Goal: Information Seeking & Learning: Learn about a topic

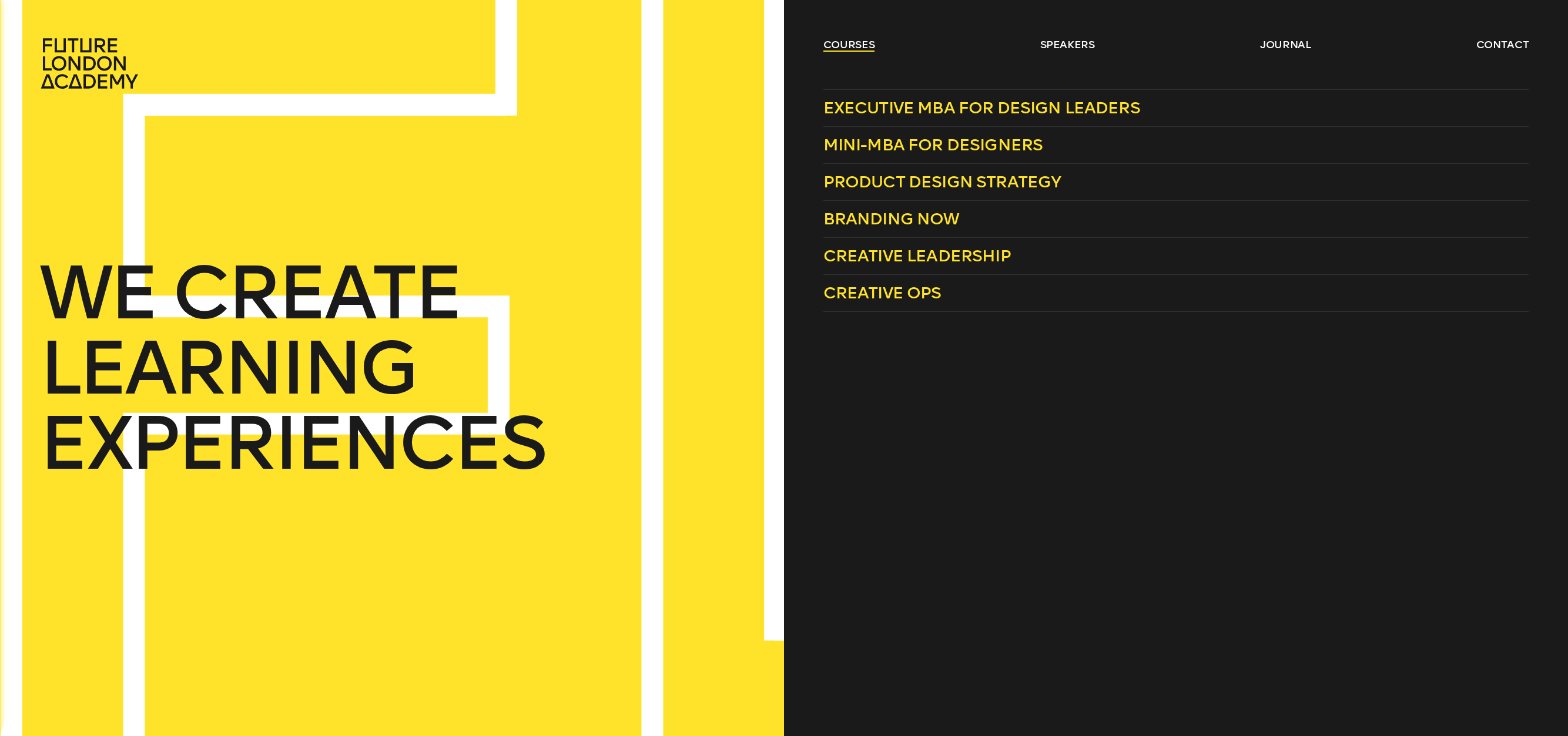
click at [849, 46] on link "courses" at bounding box center [849, 45] width 52 height 14
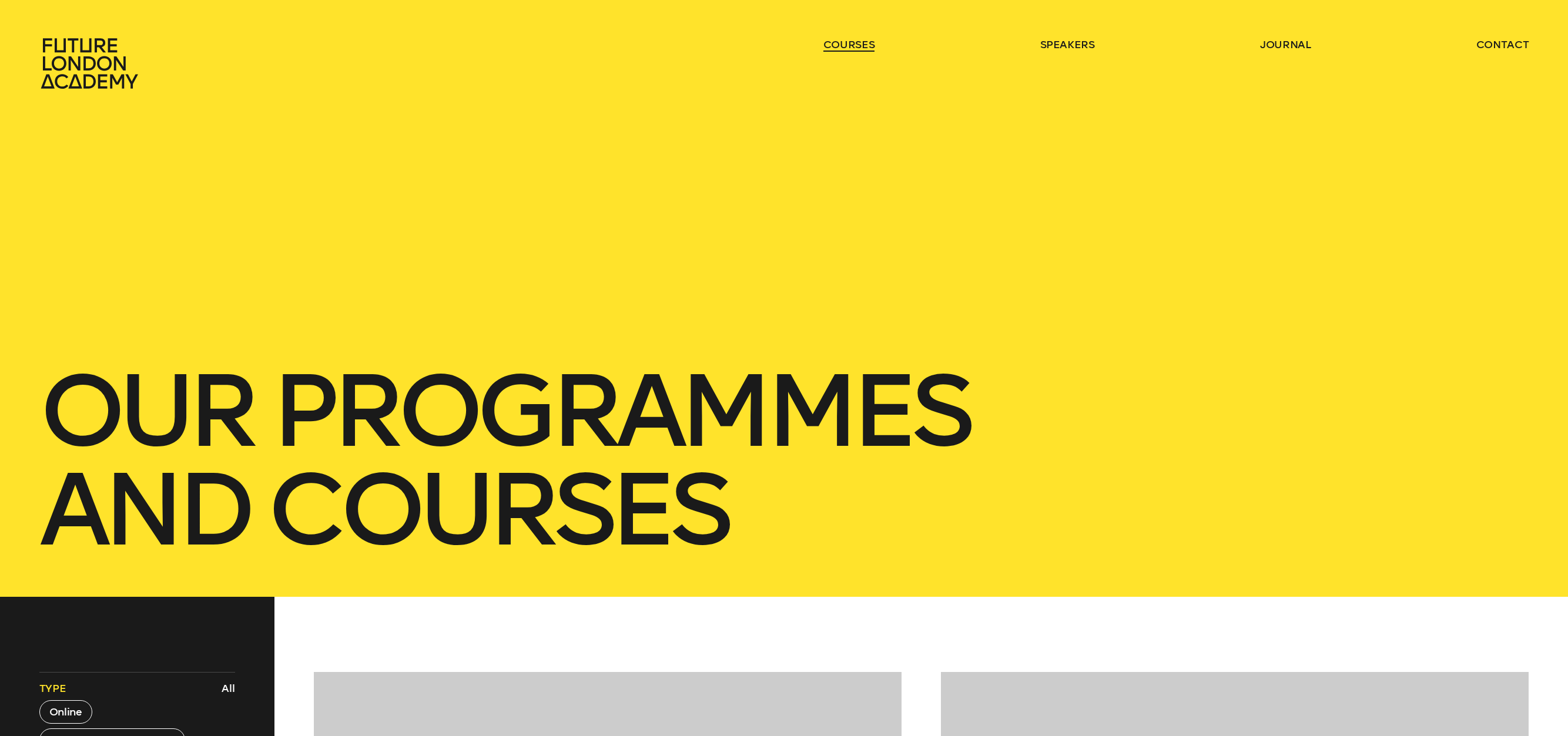
click at [849, 46] on link "courses" at bounding box center [849, 45] width 52 height 14
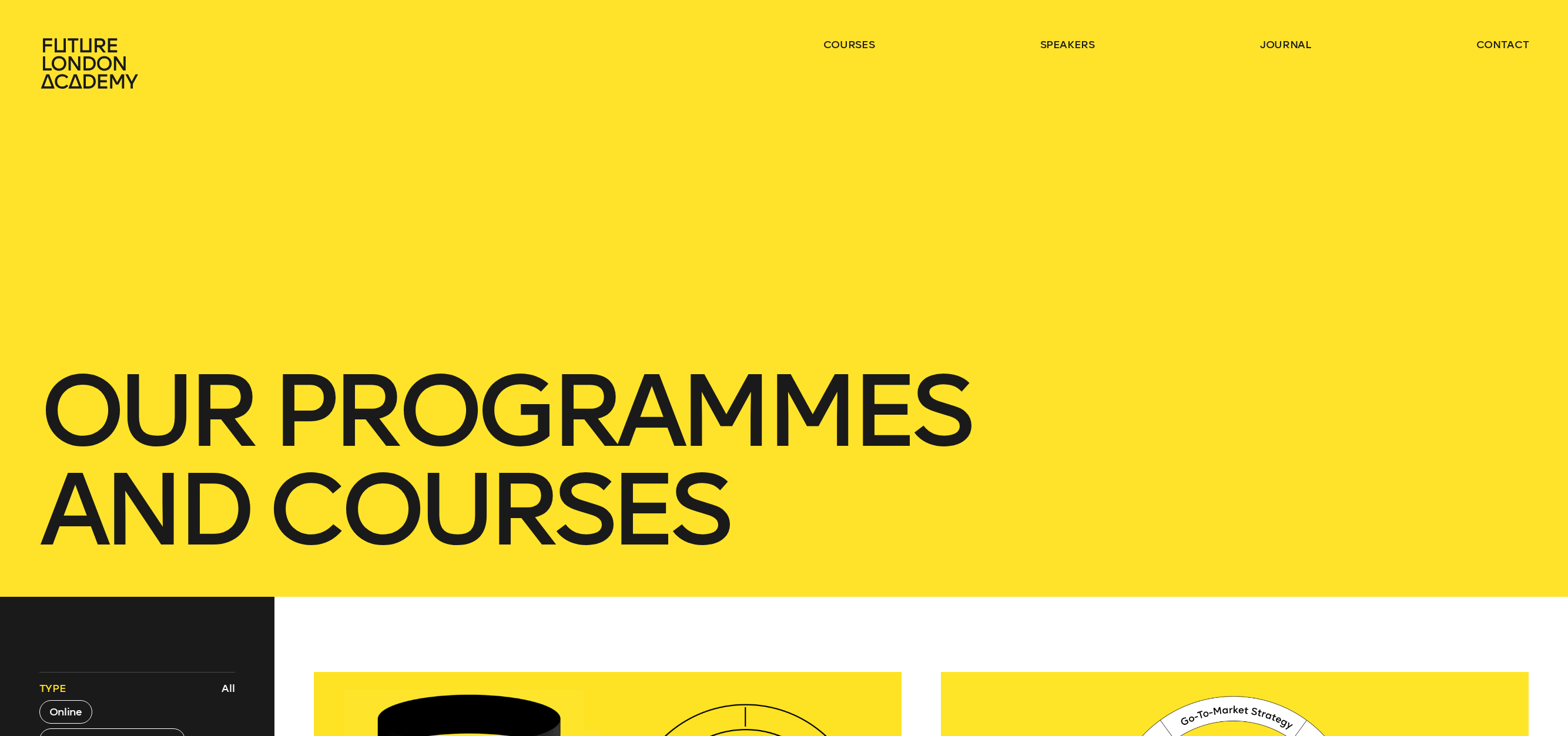
click at [624, 100] on div "our Programmes and courses" at bounding box center [784, 298] width 1568 height 597
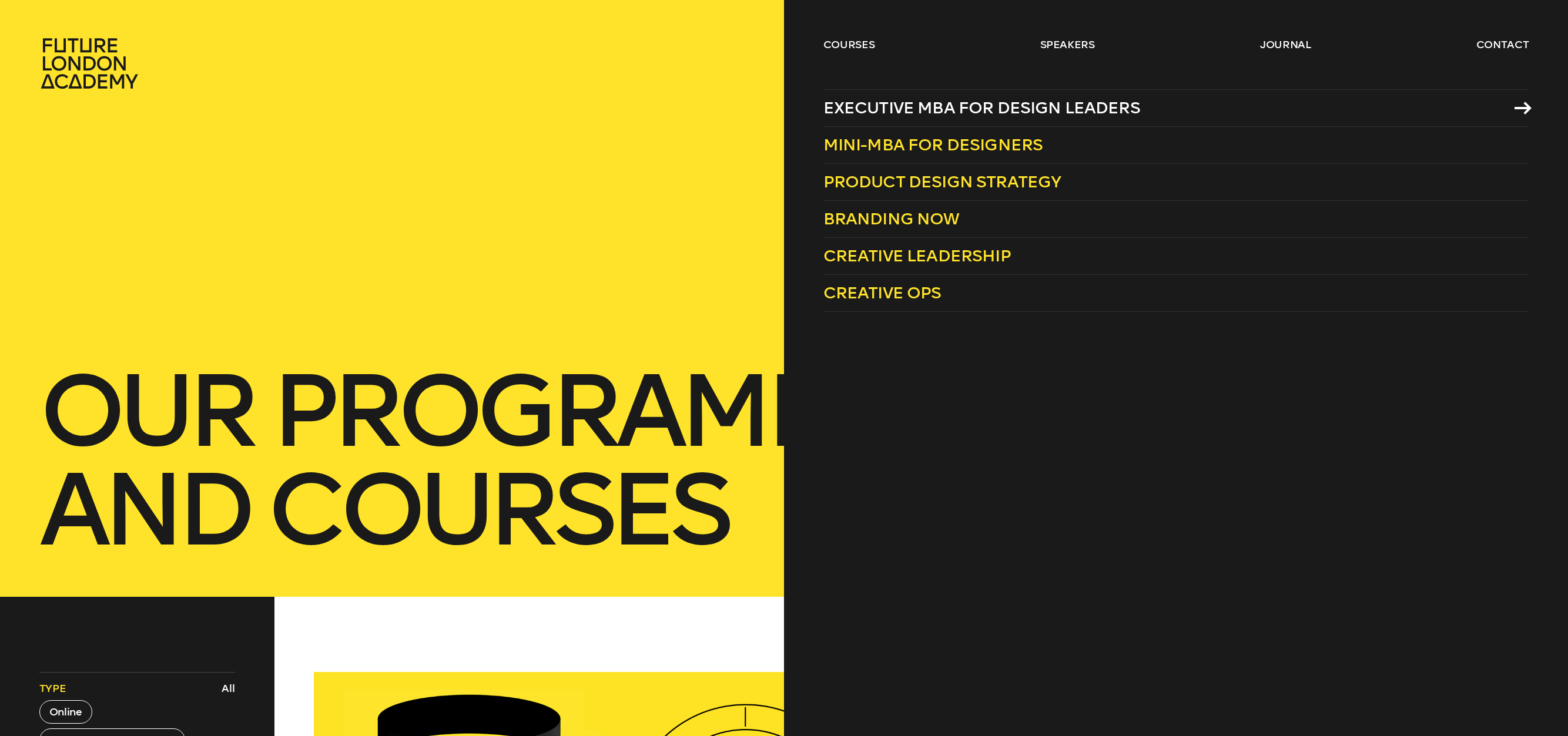
click at [914, 111] on span "Executive MBA for Design Leaders" at bounding box center [981, 107] width 317 height 19
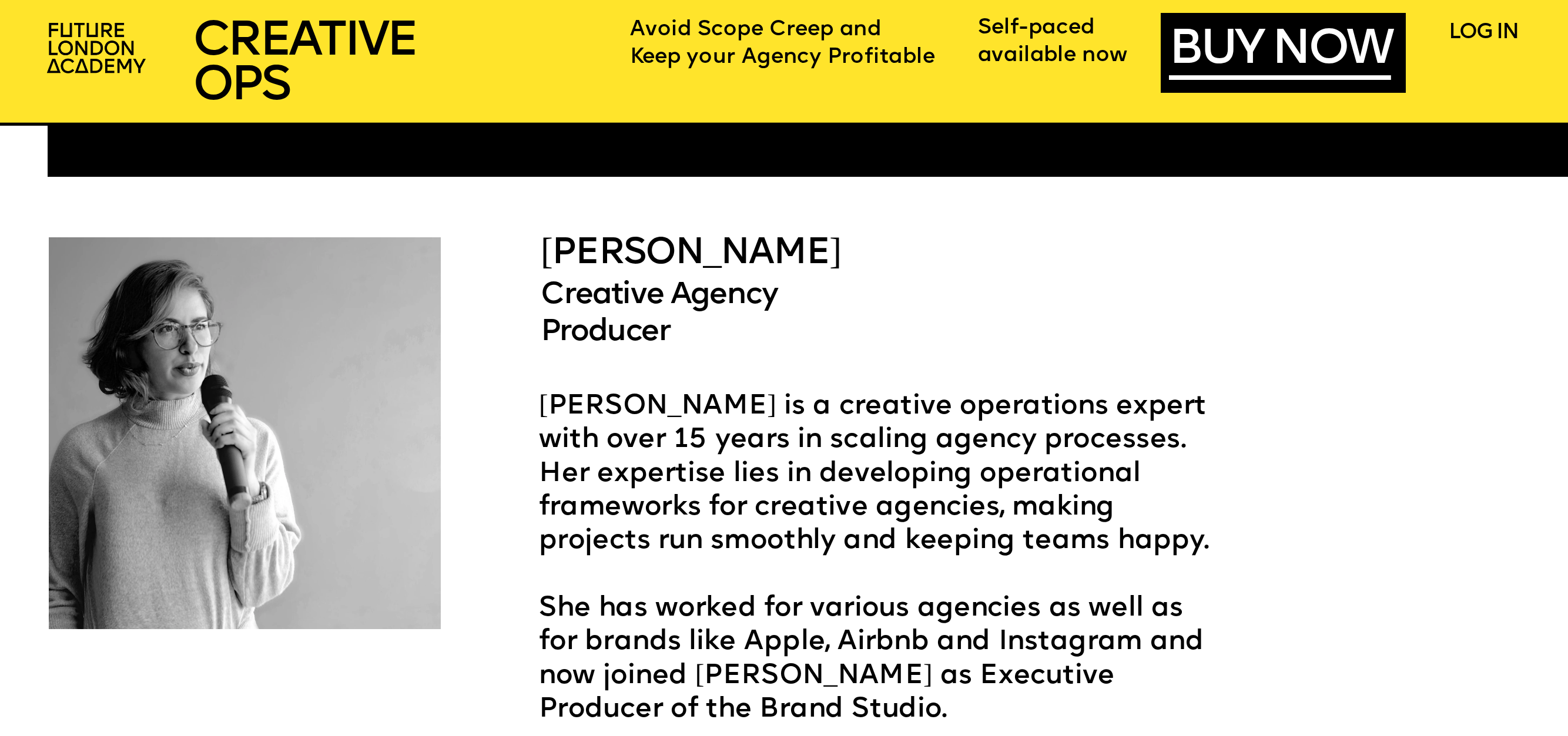
scroll to position [4229, 0]
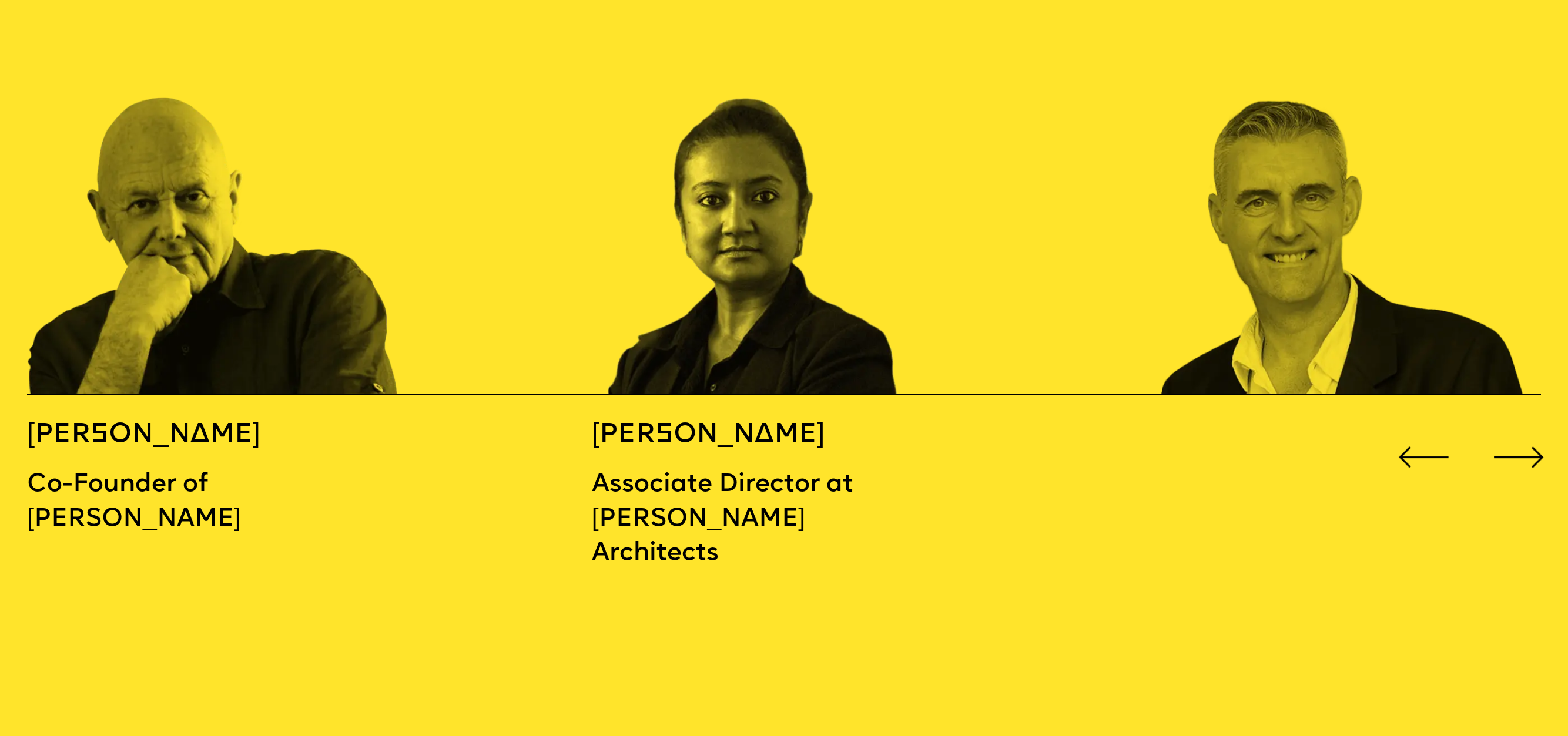
scroll to position [2549, 0]
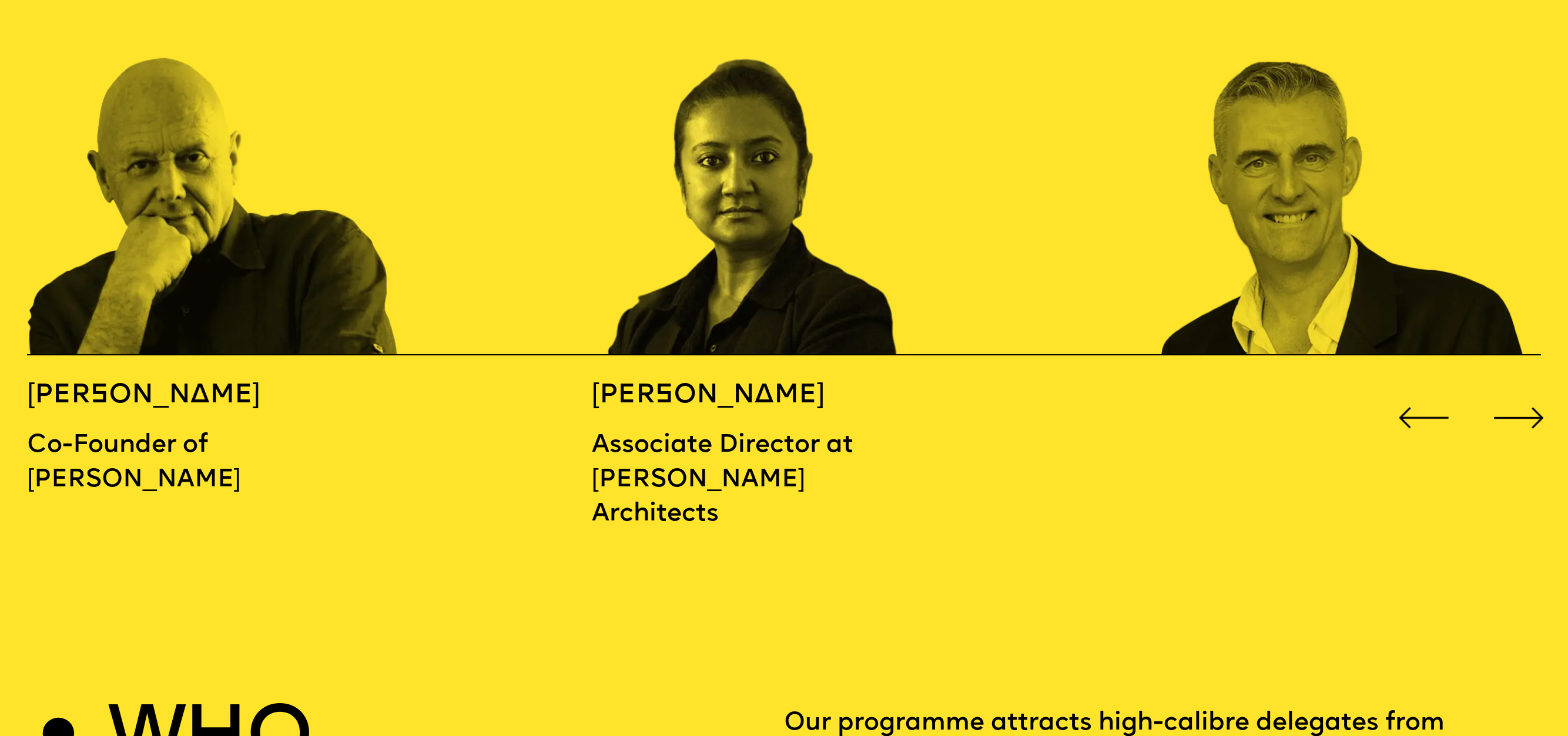
click at [1546, 387] on div "Next slide" at bounding box center [1518, 418] width 63 height 63
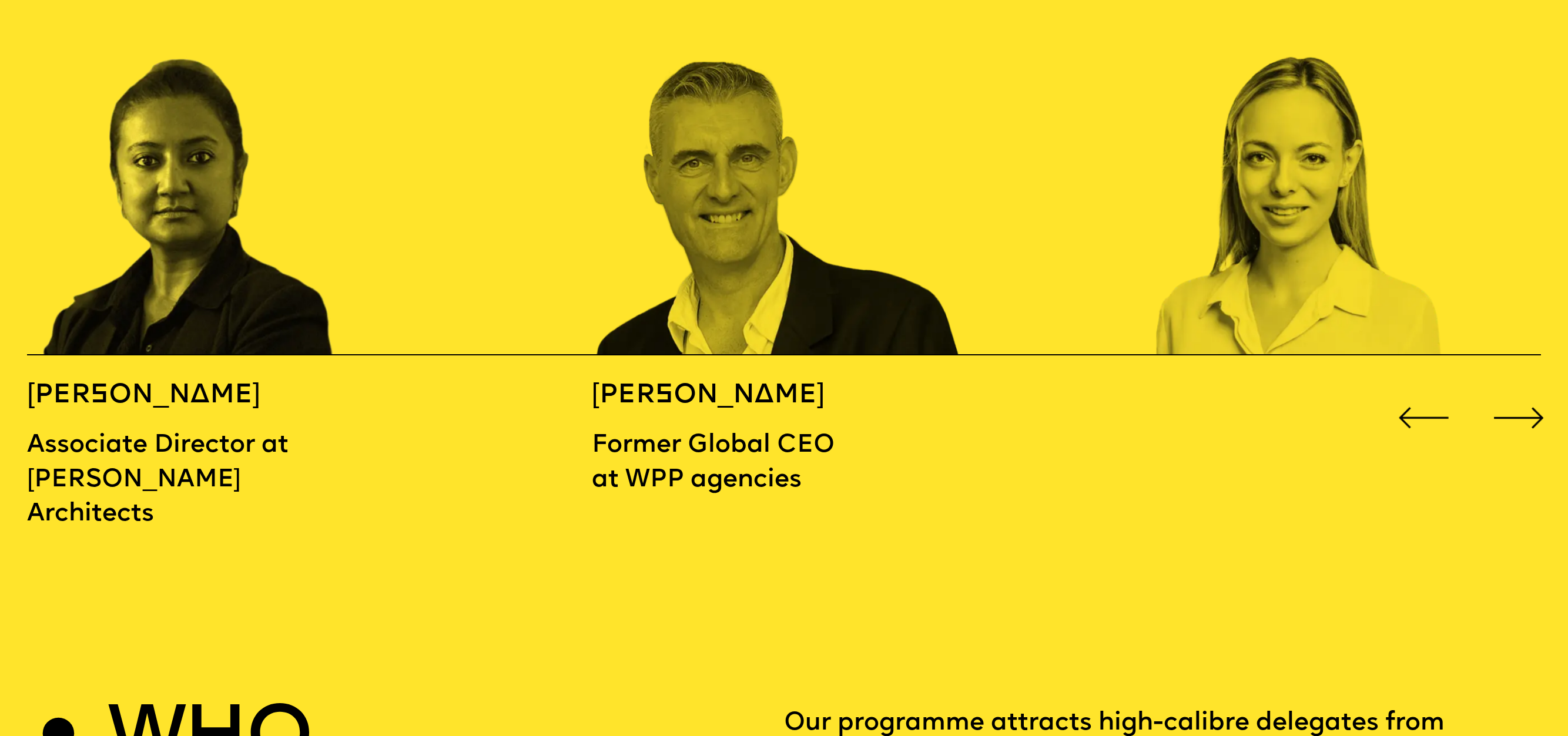
click at [1539, 387] on div "Next slide" at bounding box center [1518, 418] width 63 height 63
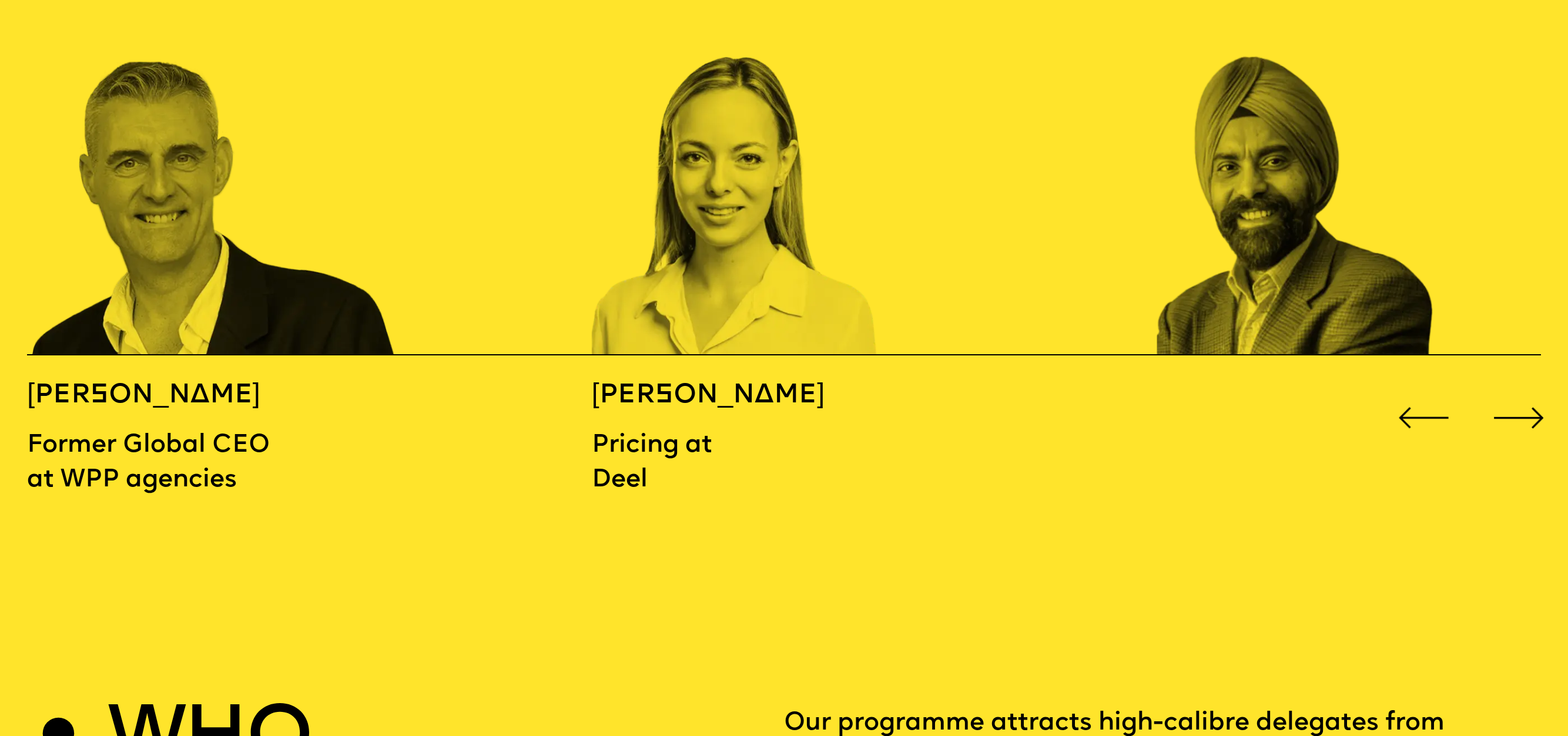
click at [1539, 387] on div "Next slide" at bounding box center [1518, 418] width 63 height 63
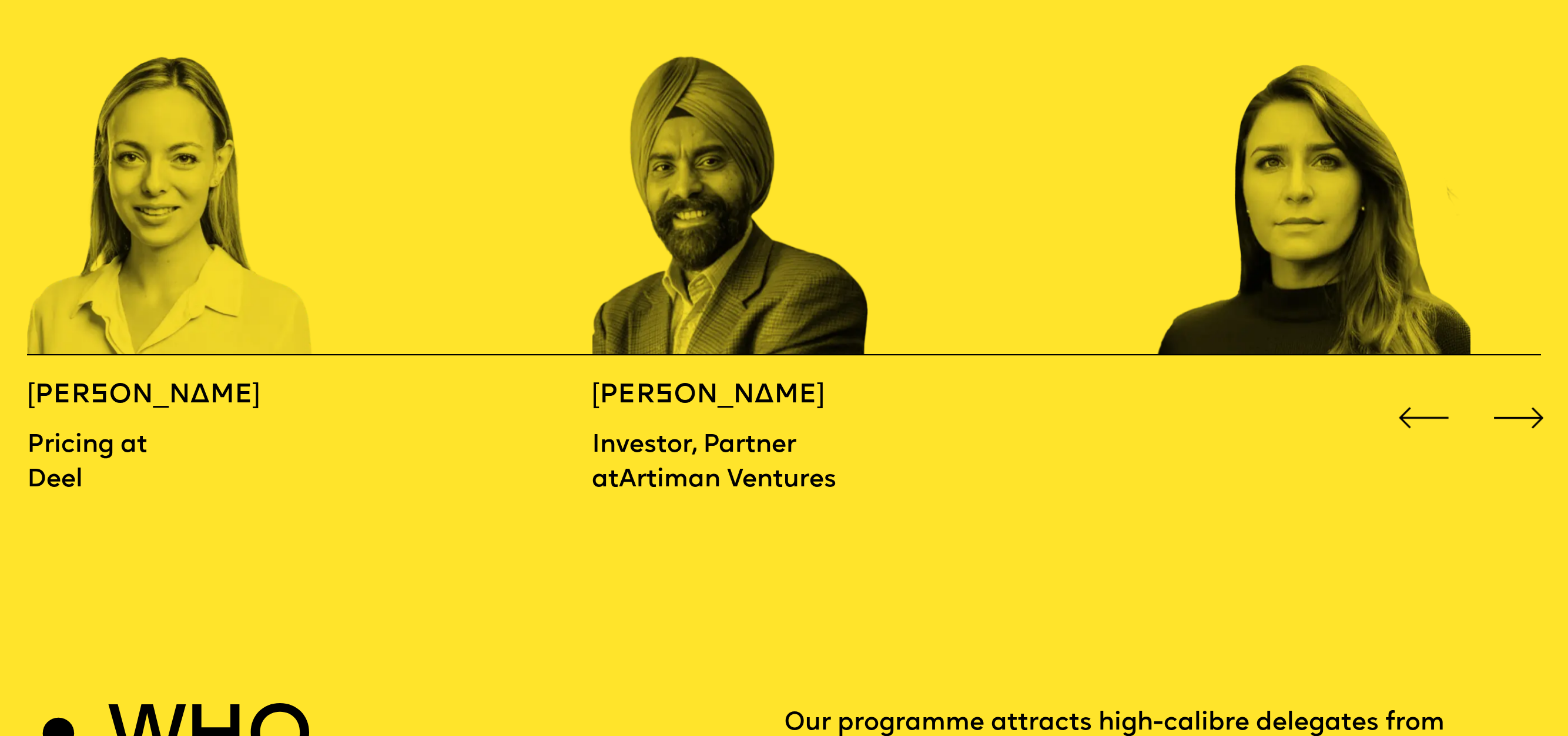
click at [1539, 387] on div "Next slide" at bounding box center [1518, 418] width 63 height 63
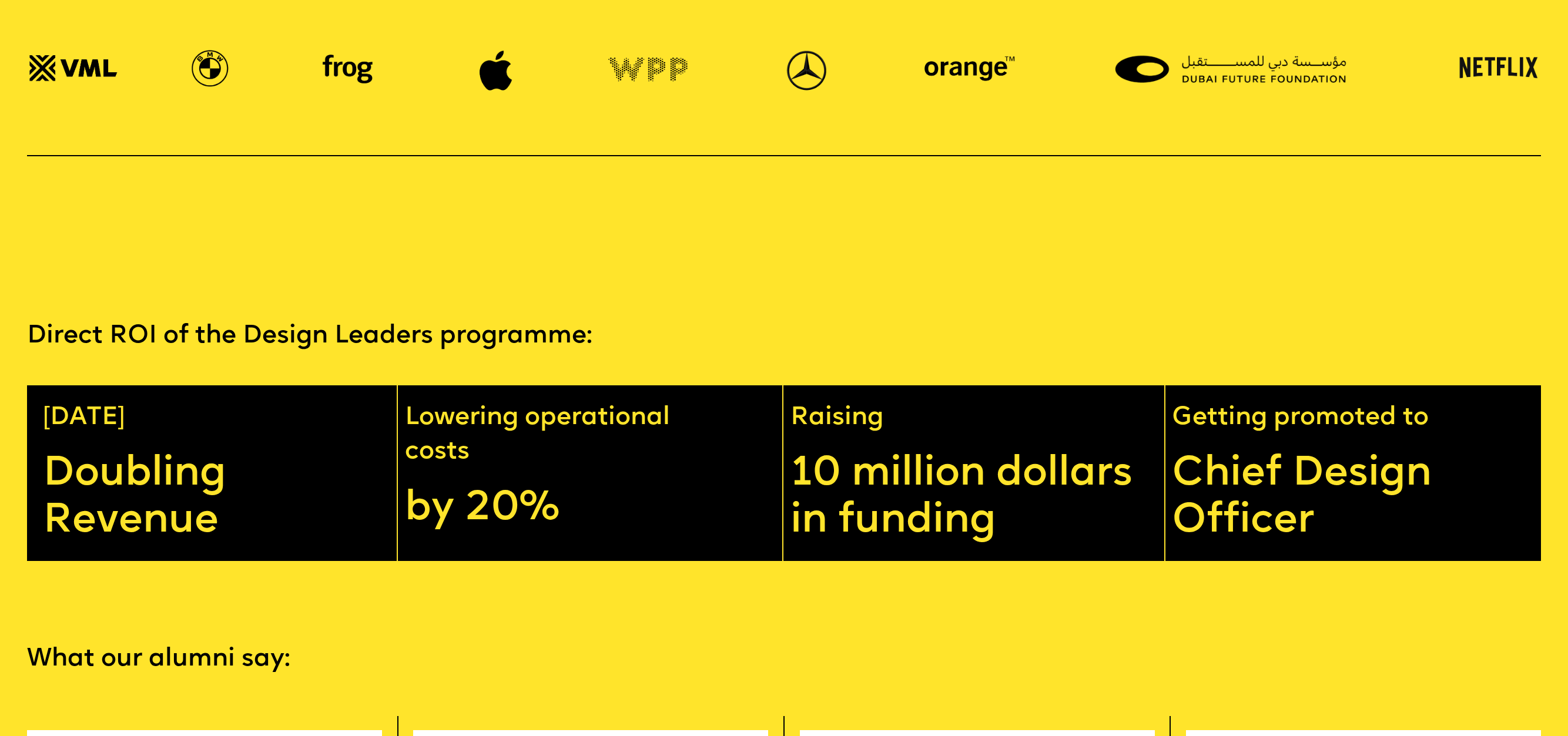
scroll to position [3856, 0]
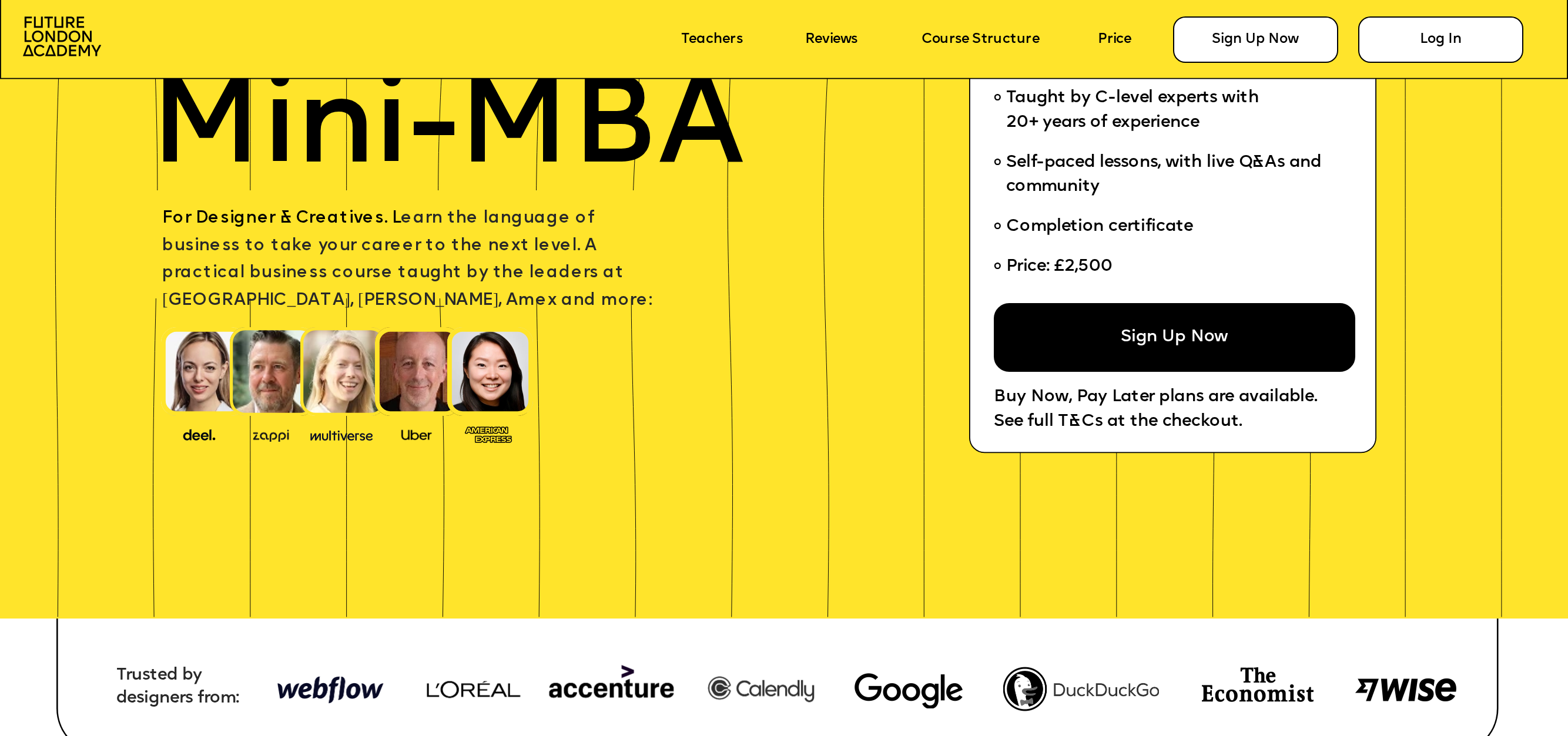
scroll to position [251, 0]
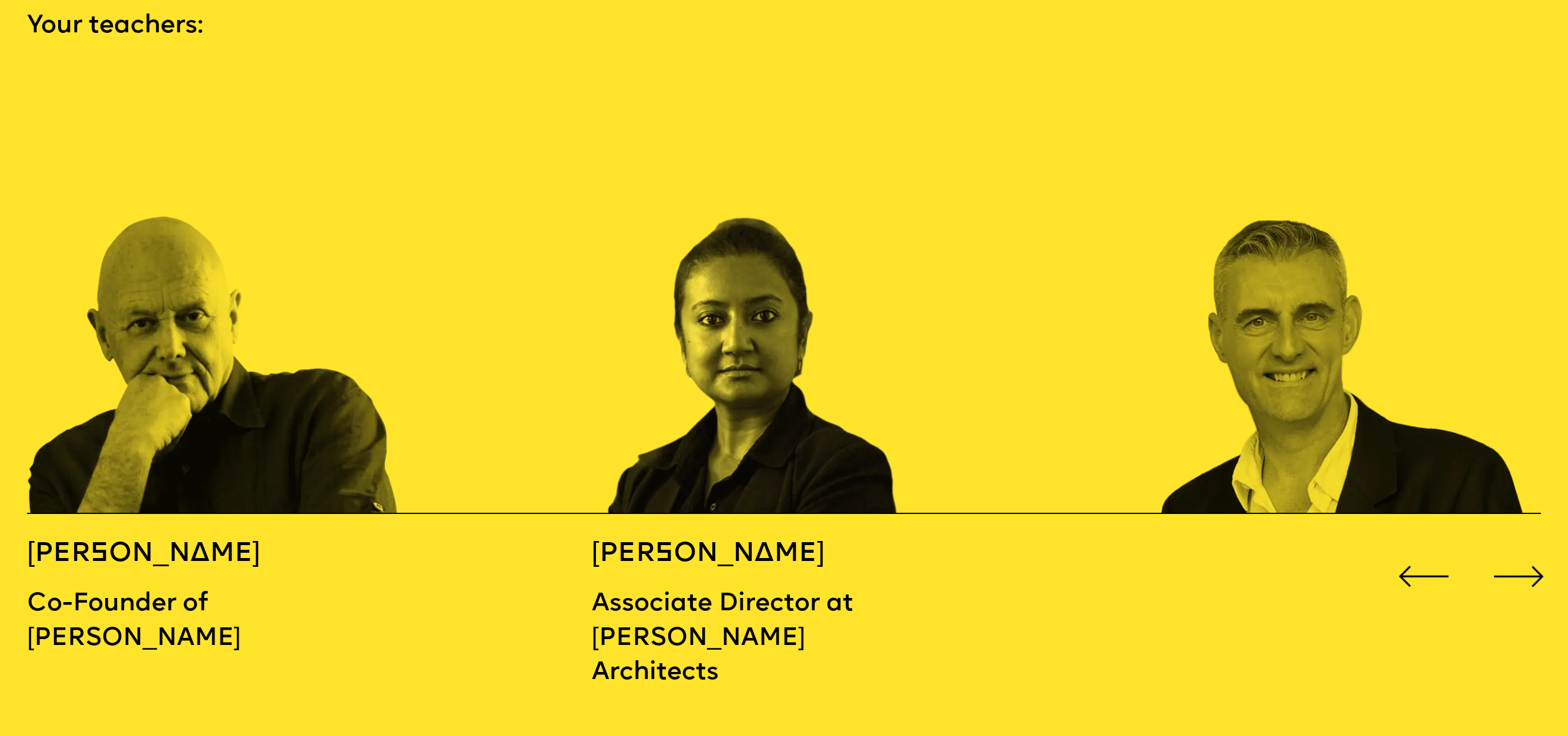
scroll to position [2399, 0]
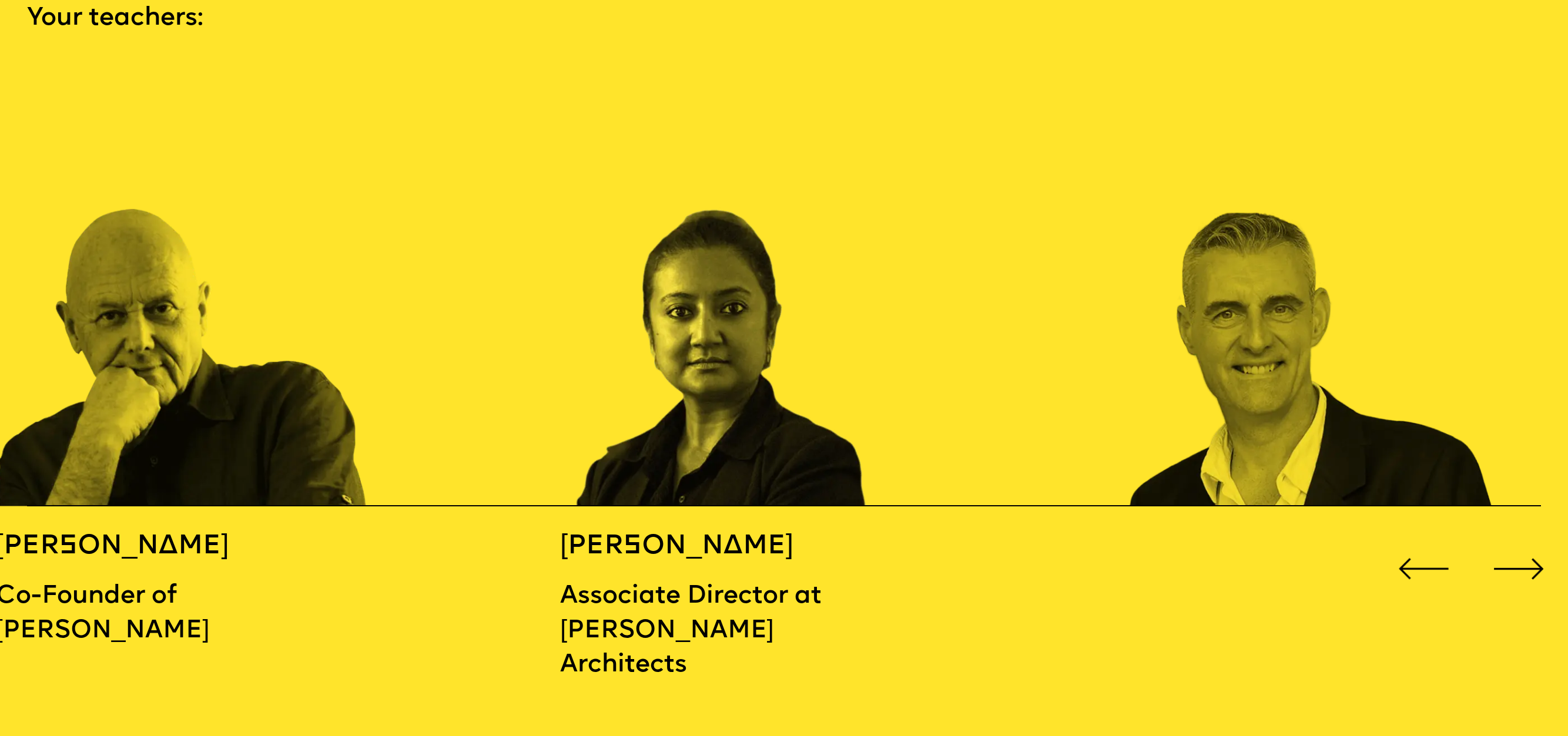
click at [149, 606] on p "Co-Founder of [PERSON_NAME]" at bounding box center [137, 614] width 282 height 69
